Goal: Transaction & Acquisition: Book appointment/travel/reservation

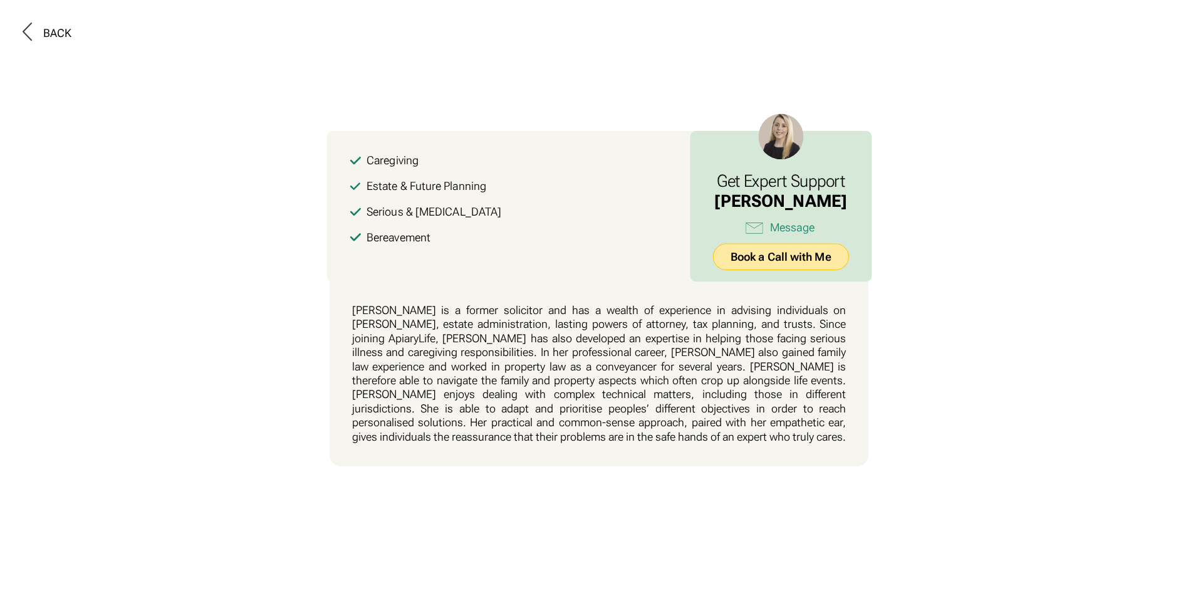
click at [758, 255] on link "Book a Call with Me" at bounding box center [781, 256] width 136 height 27
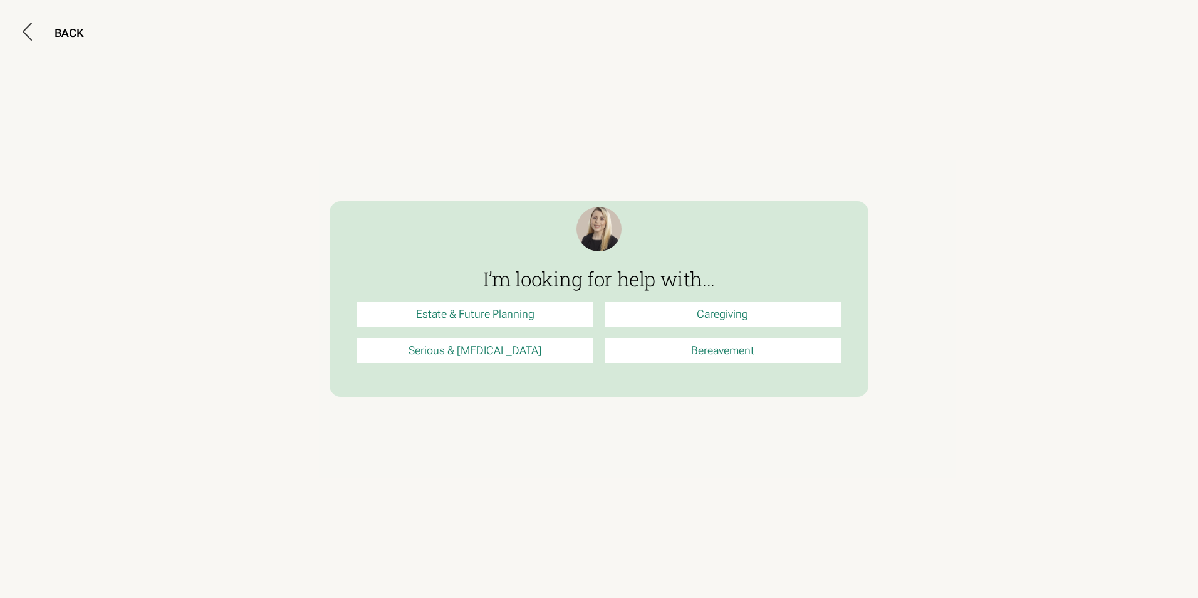
click at [464, 315] on link "Estate & Future Planning" at bounding box center [475, 313] width 236 height 25
